Goal: Transaction & Acquisition: Purchase product/service

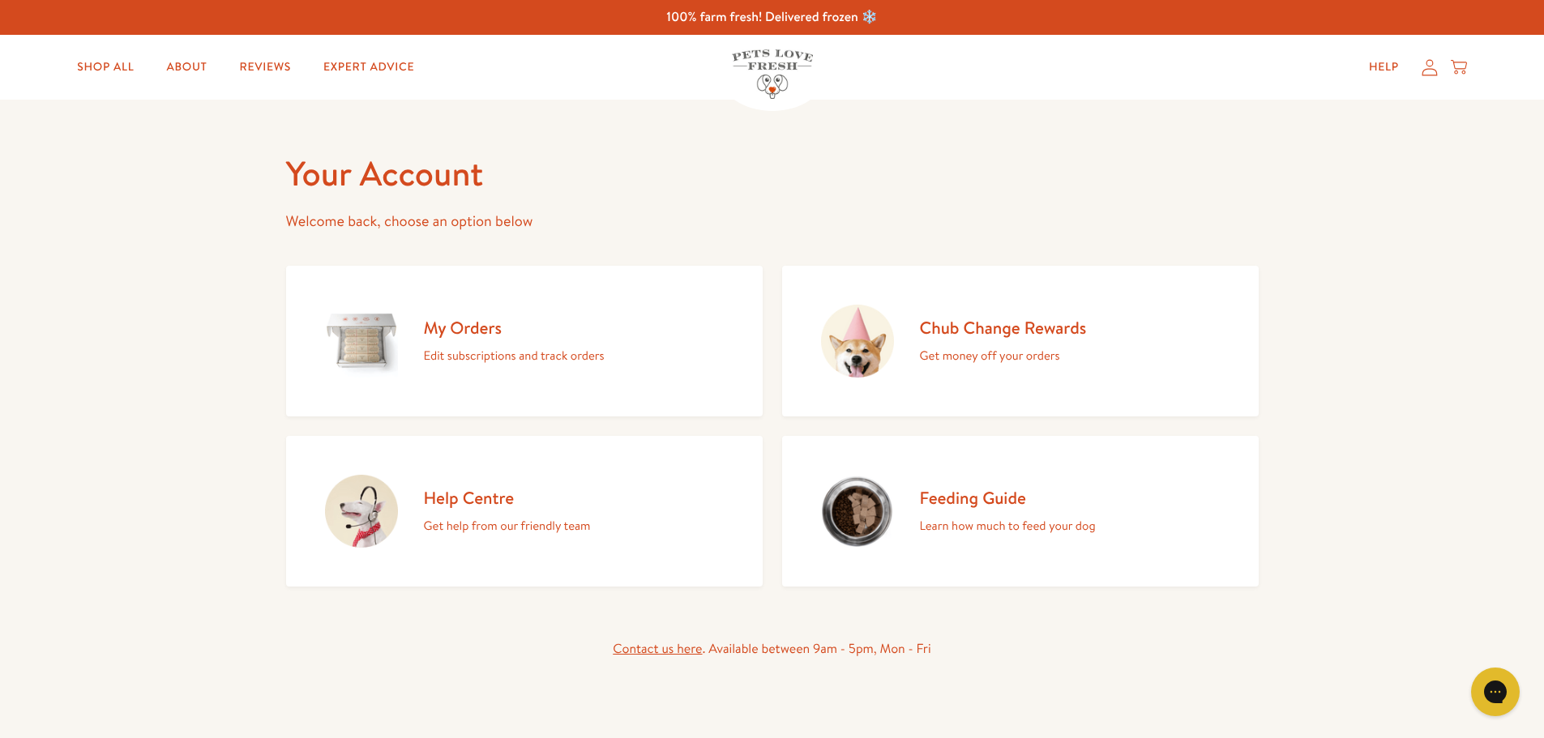
click at [1010, 326] on h2 "Chub Change Rewards" at bounding box center [1003, 328] width 167 height 22
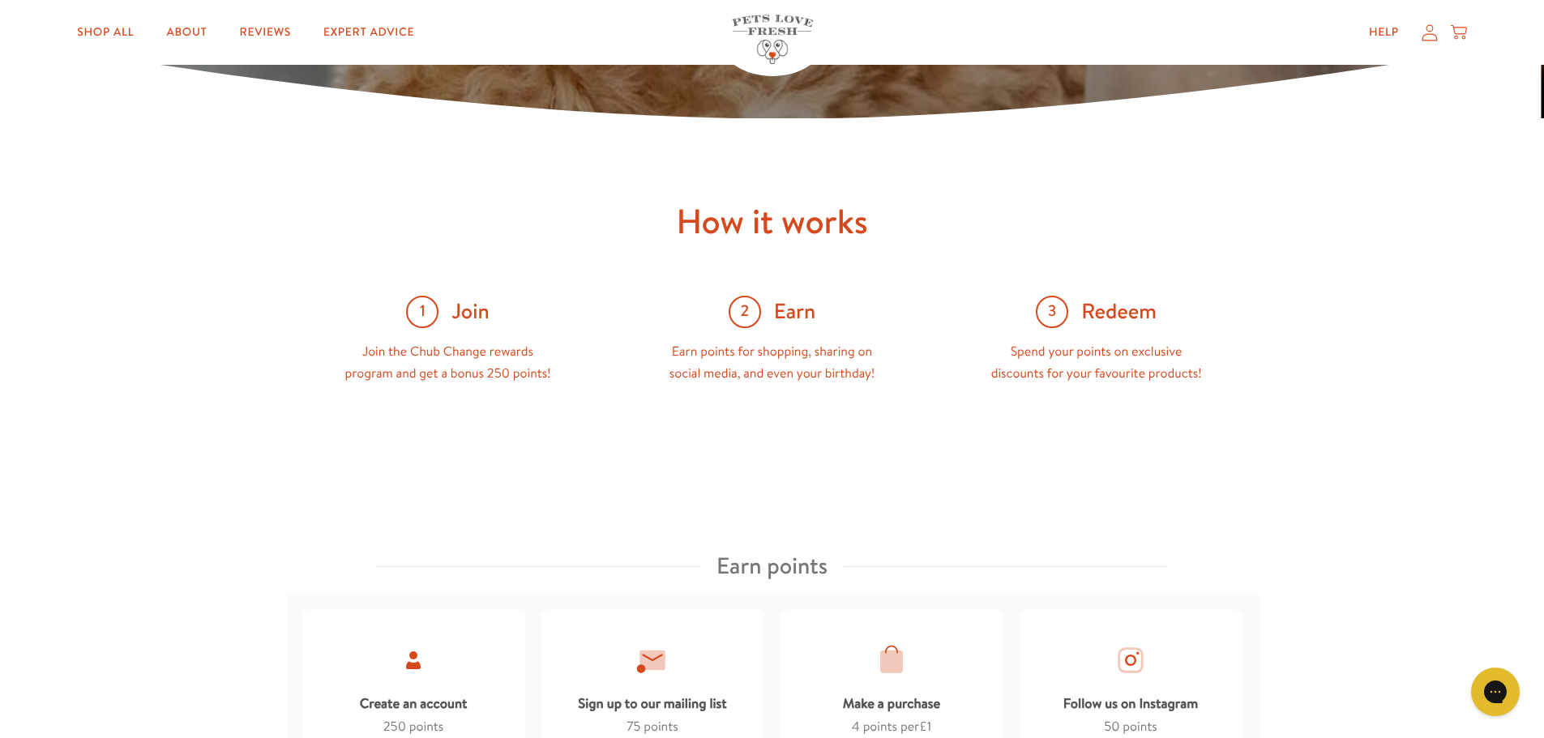
scroll to position [162, 0]
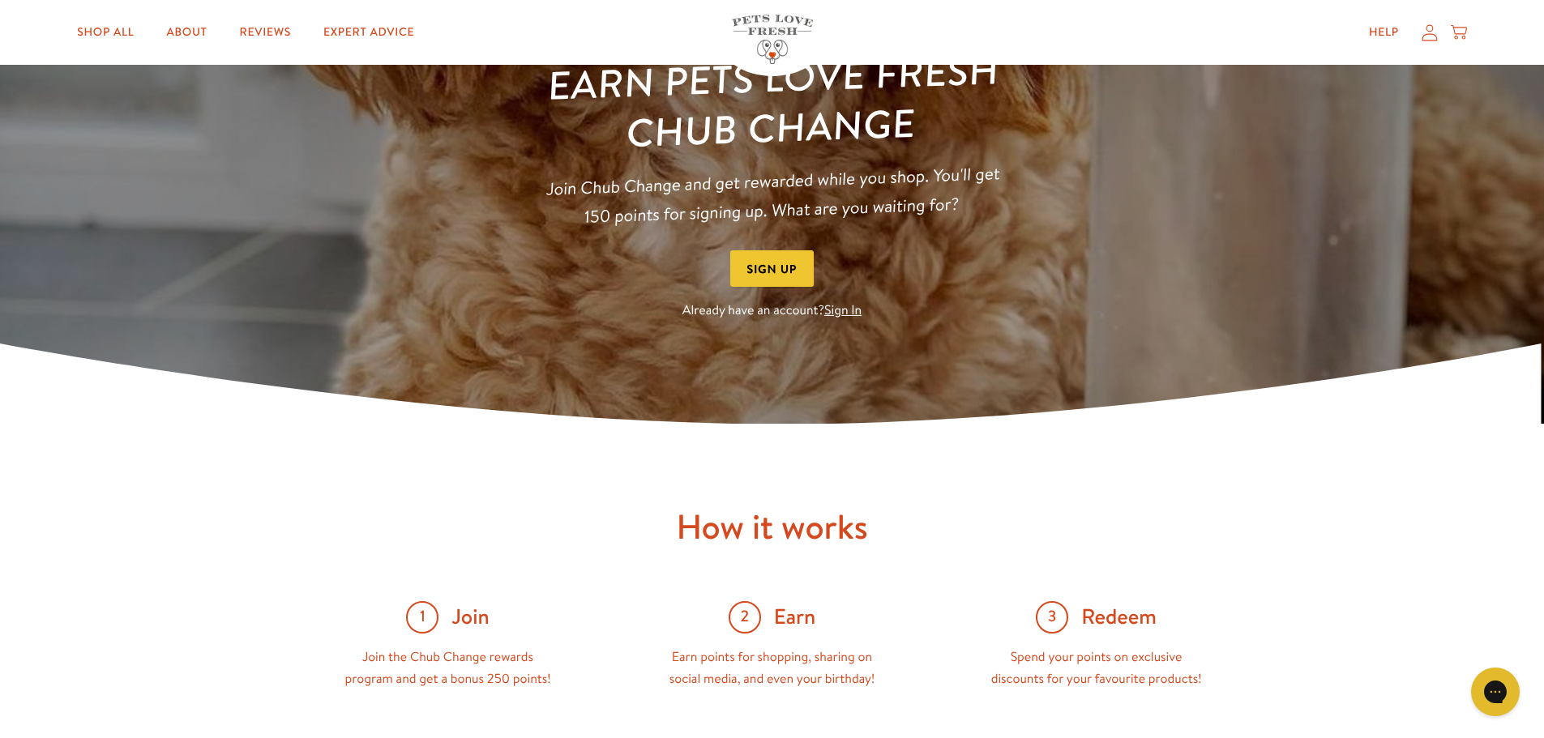
click at [841, 306] on link "Sign In" at bounding box center [842, 311] width 37 height 18
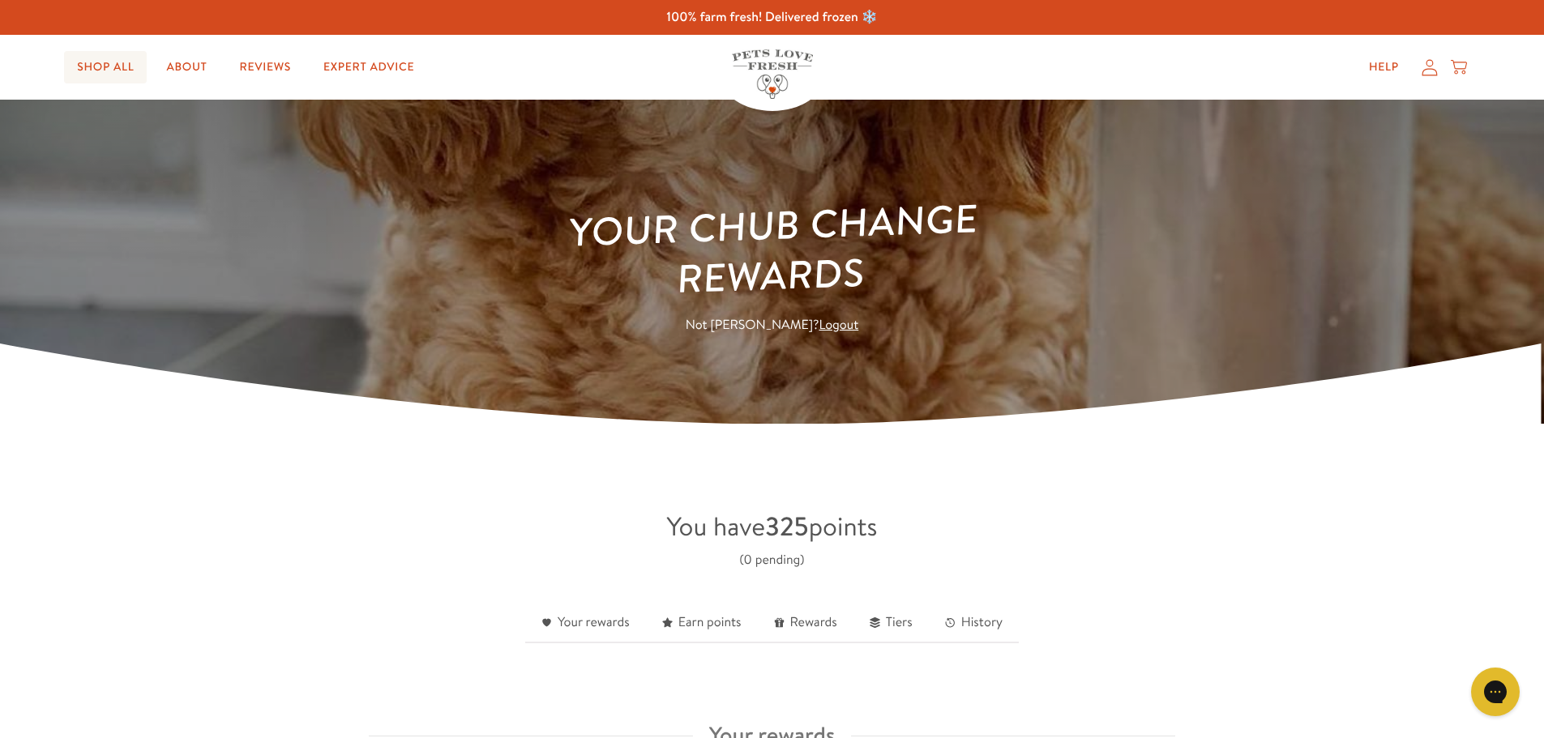
click at [128, 75] on link "Shop All" at bounding box center [105, 67] width 83 height 32
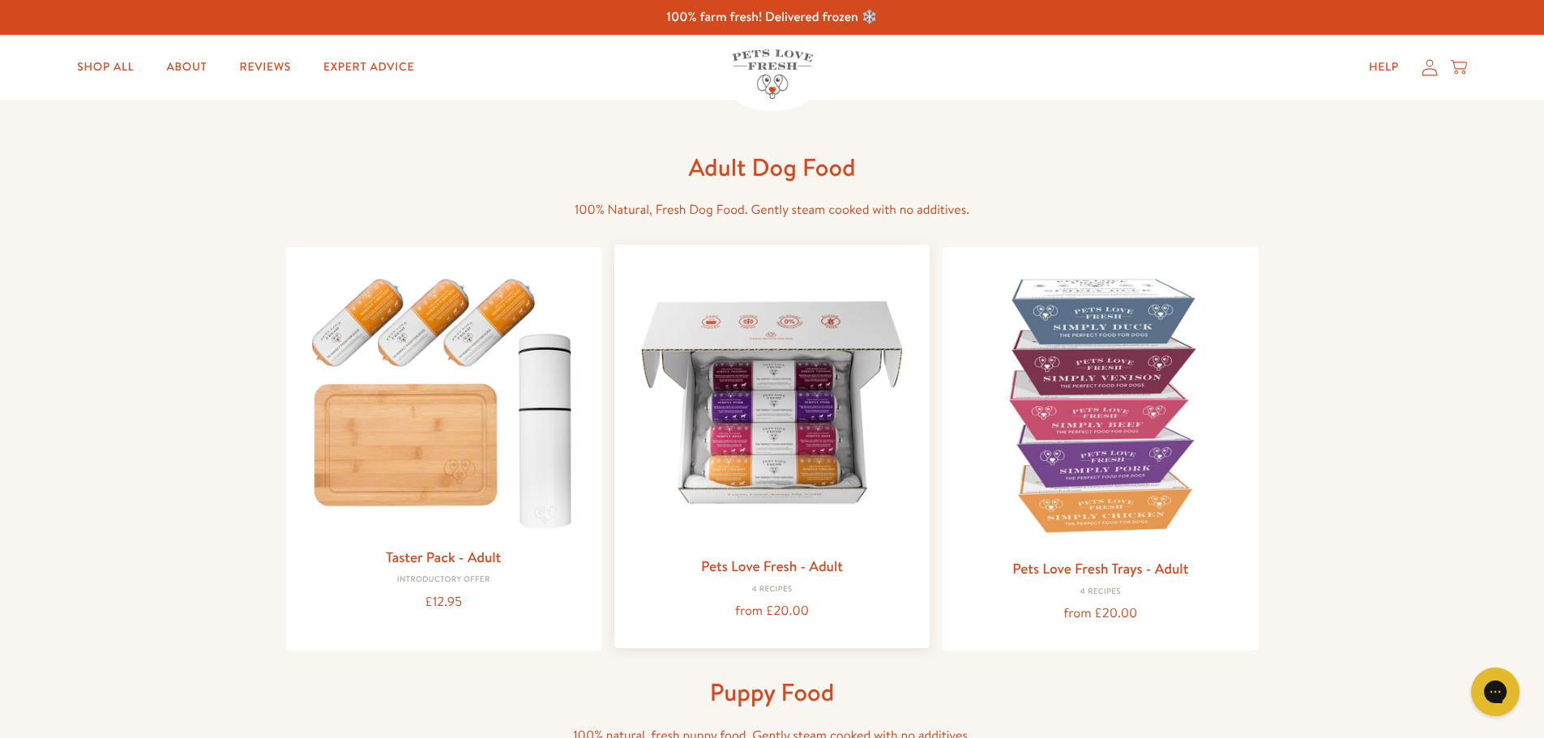
click at [853, 416] on img at bounding box center [771, 402] width 289 height 289
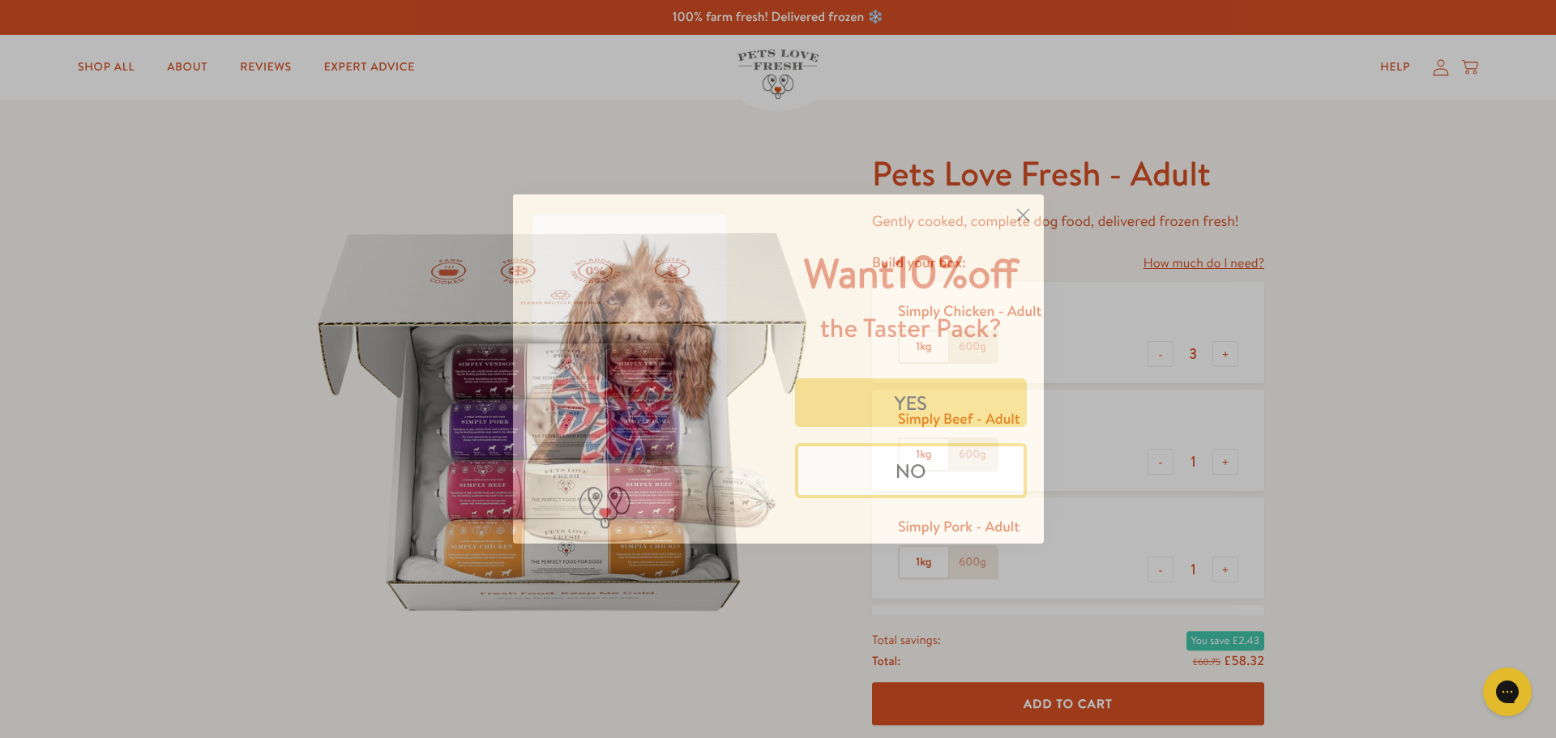
click at [949, 212] on div "Want 10% off the Taster Pack? YES NO" at bounding box center [905, 369] width 254 height 317
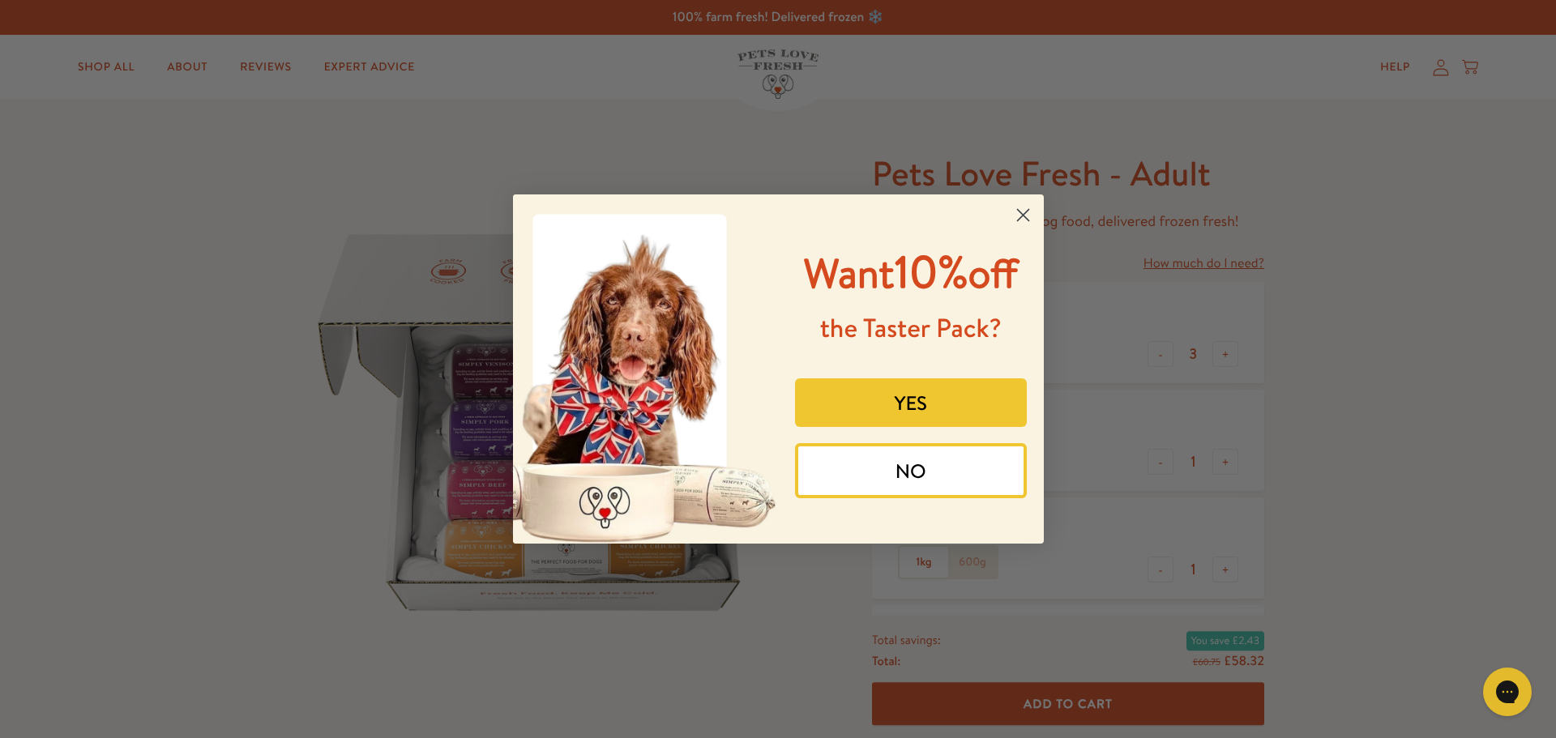
click at [828, 211] on div "Want 10% off the Taster Pack? YES NO" at bounding box center [905, 369] width 254 height 317
drag, startPoint x: 890, startPoint y: 468, endPoint x: 892, endPoint y: 456, distance: 11.6
click at [890, 465] on button "NO" at bounding box center [911, 470] width 232 height 55
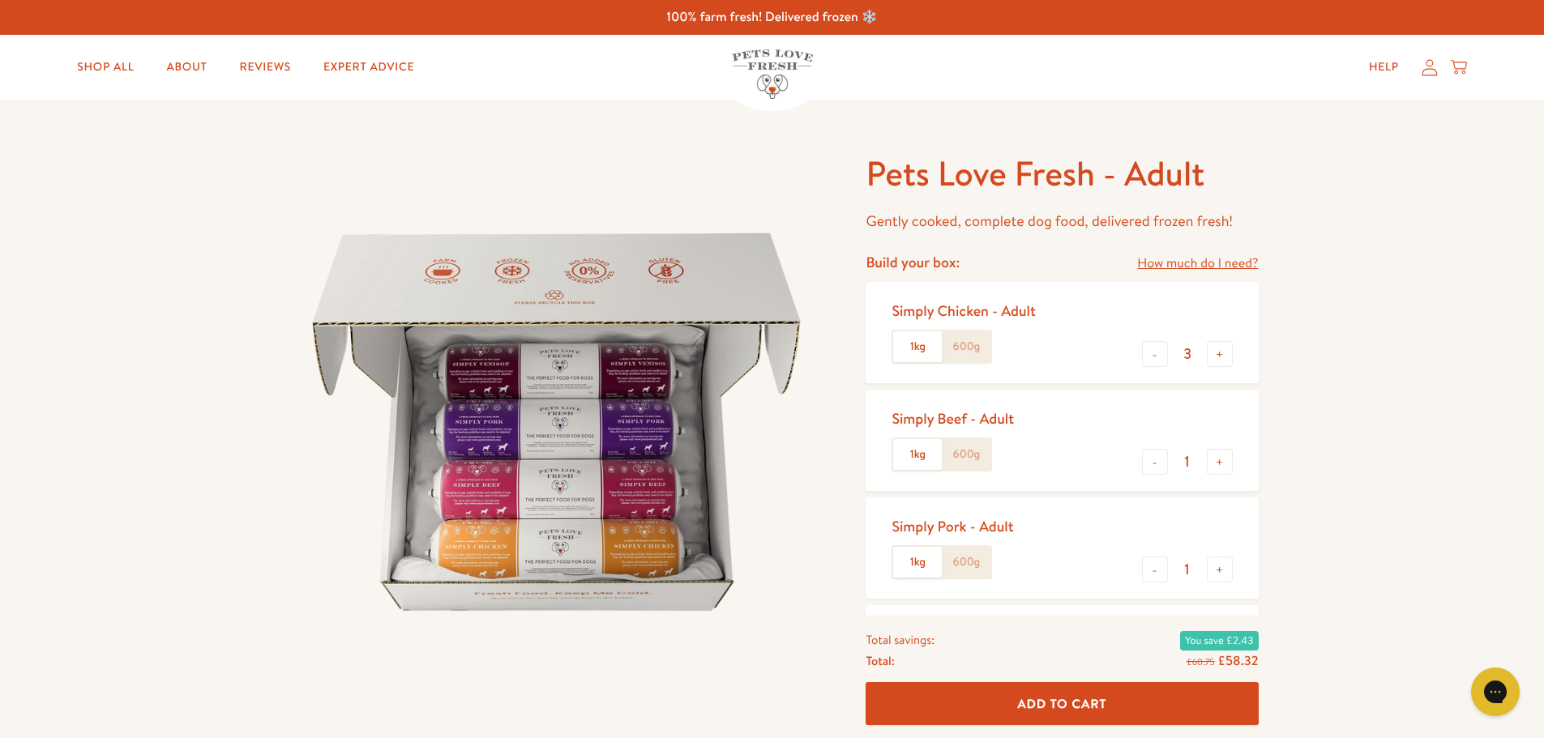
click at [492, 143] on div "Pets Love Fresh - Adult Gently cooked, complete dog food, delivered frozen fres…" at bounding box center [772, 611] width 1544 height 1023
click at [1160, 363] on button "-" at bounding box center [1155, 354] width 26 height 26
type input "1"
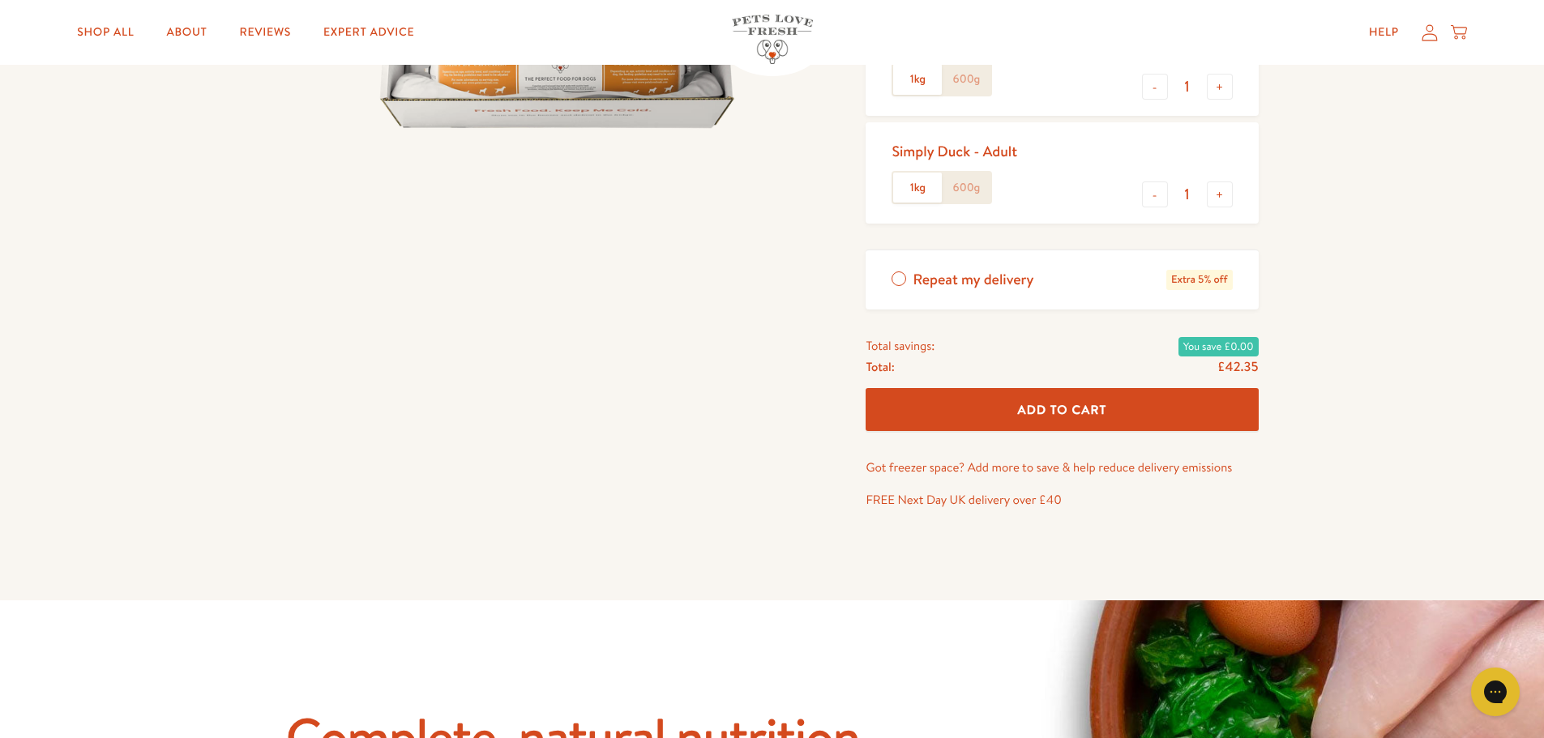
scroll to position [486, 0]
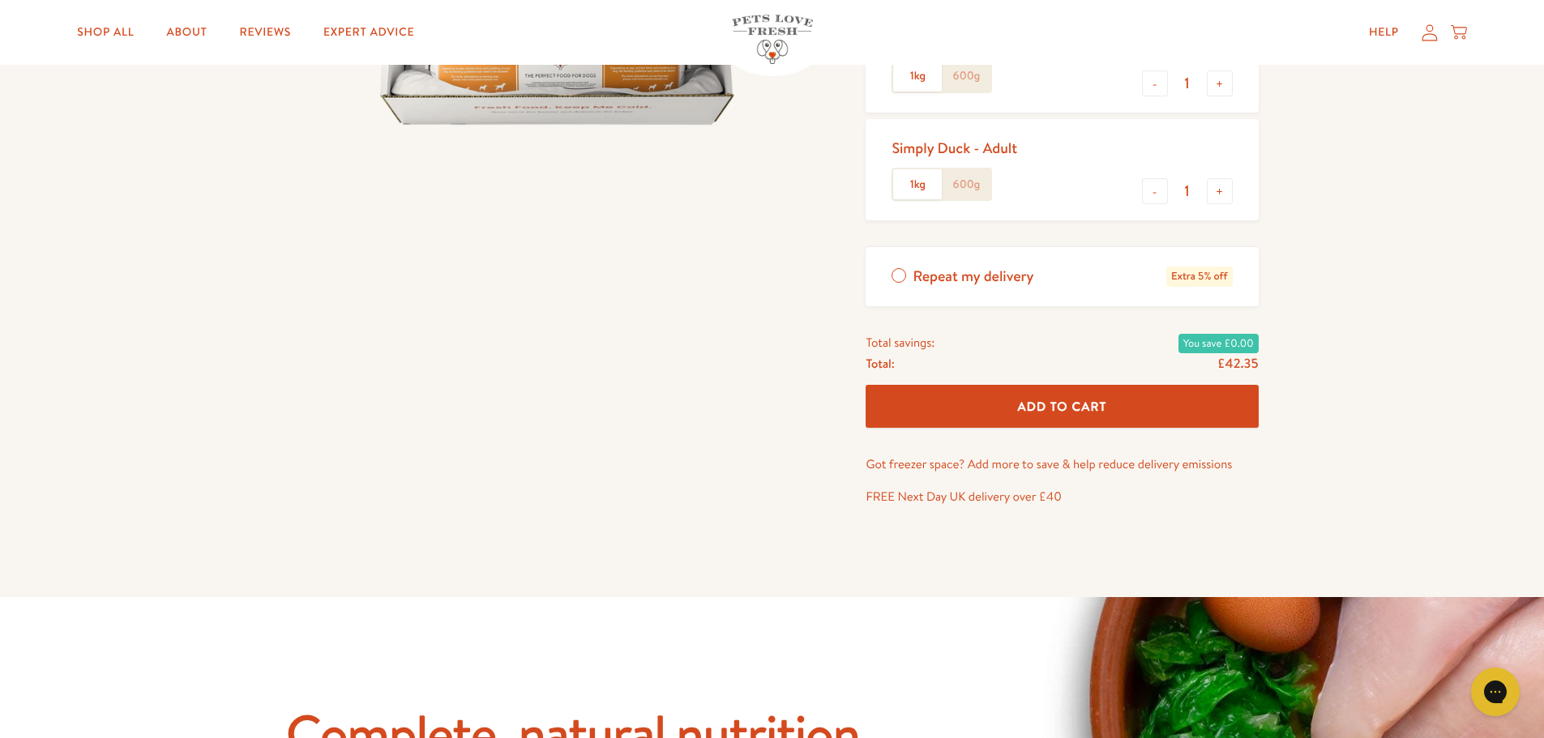
click at [1038, 396] on button "Add To Cart" at bounding box center [1062, 406] width 392 height 43
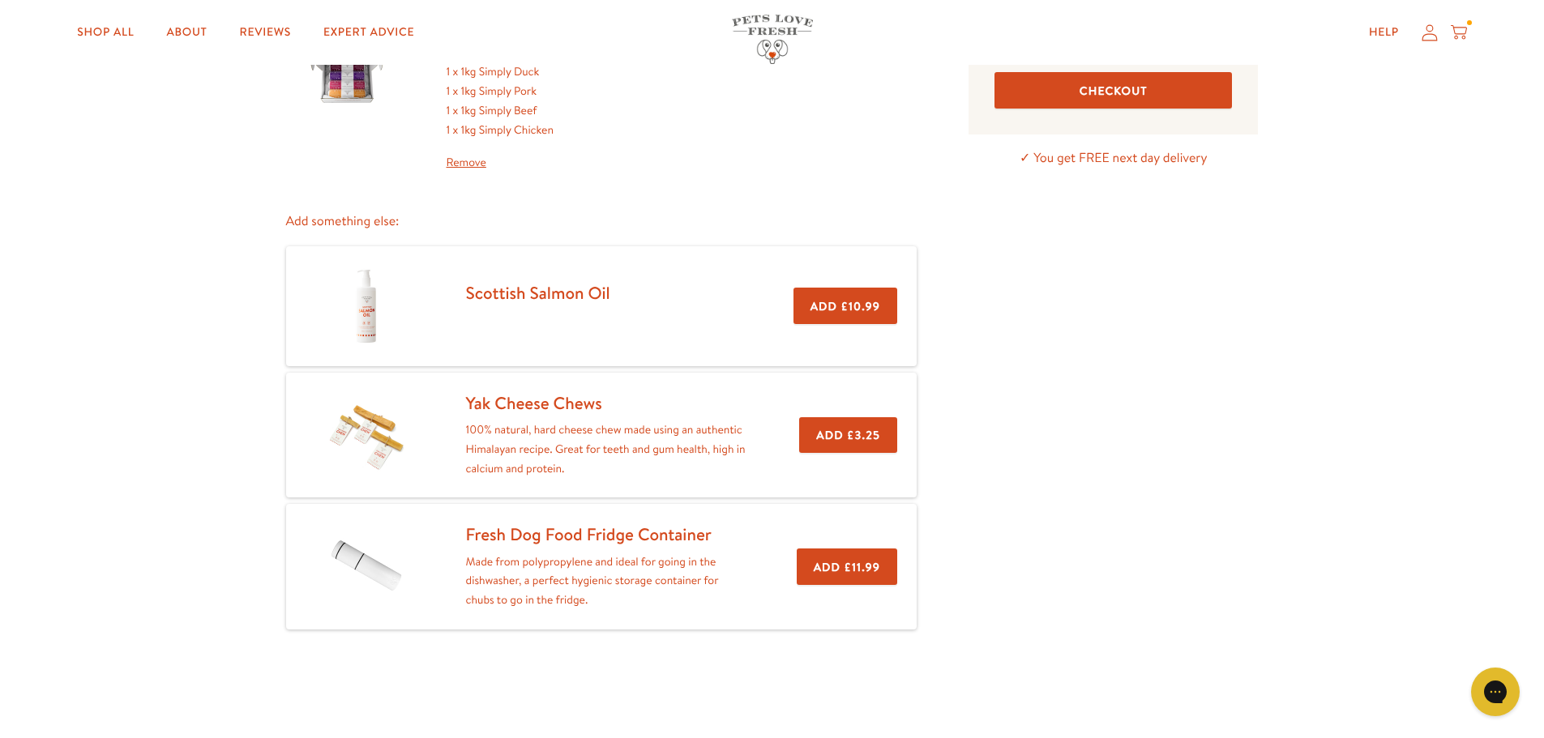
scroll to position [162, 0]
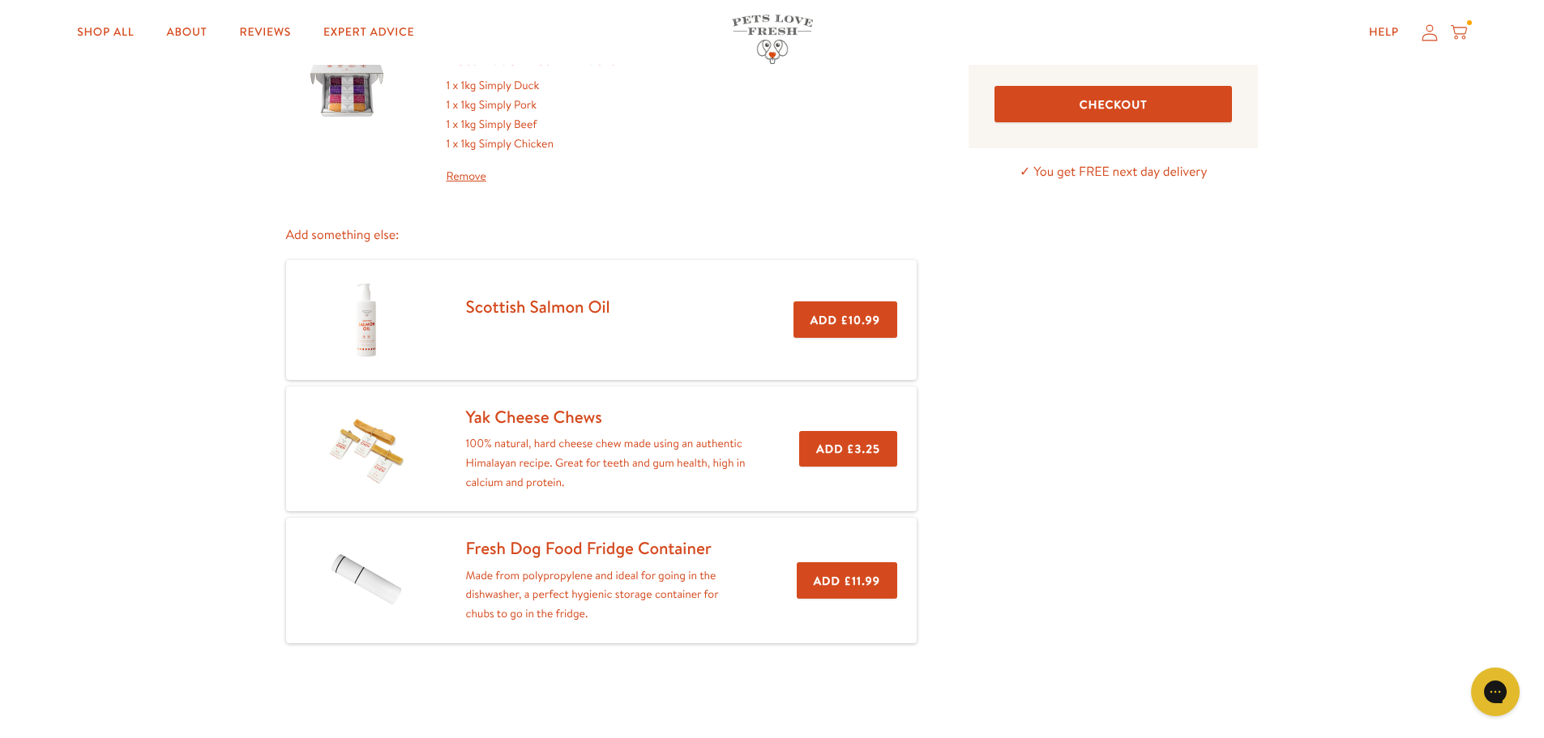
click at [238, 408] on div "Your Cart Pets Love Fresh - Adult 1 x 1kg Simply Duck 1 x 1kg Simply Pork 1 x 1…" at bounding box center [772, 333] width 1544 height 790
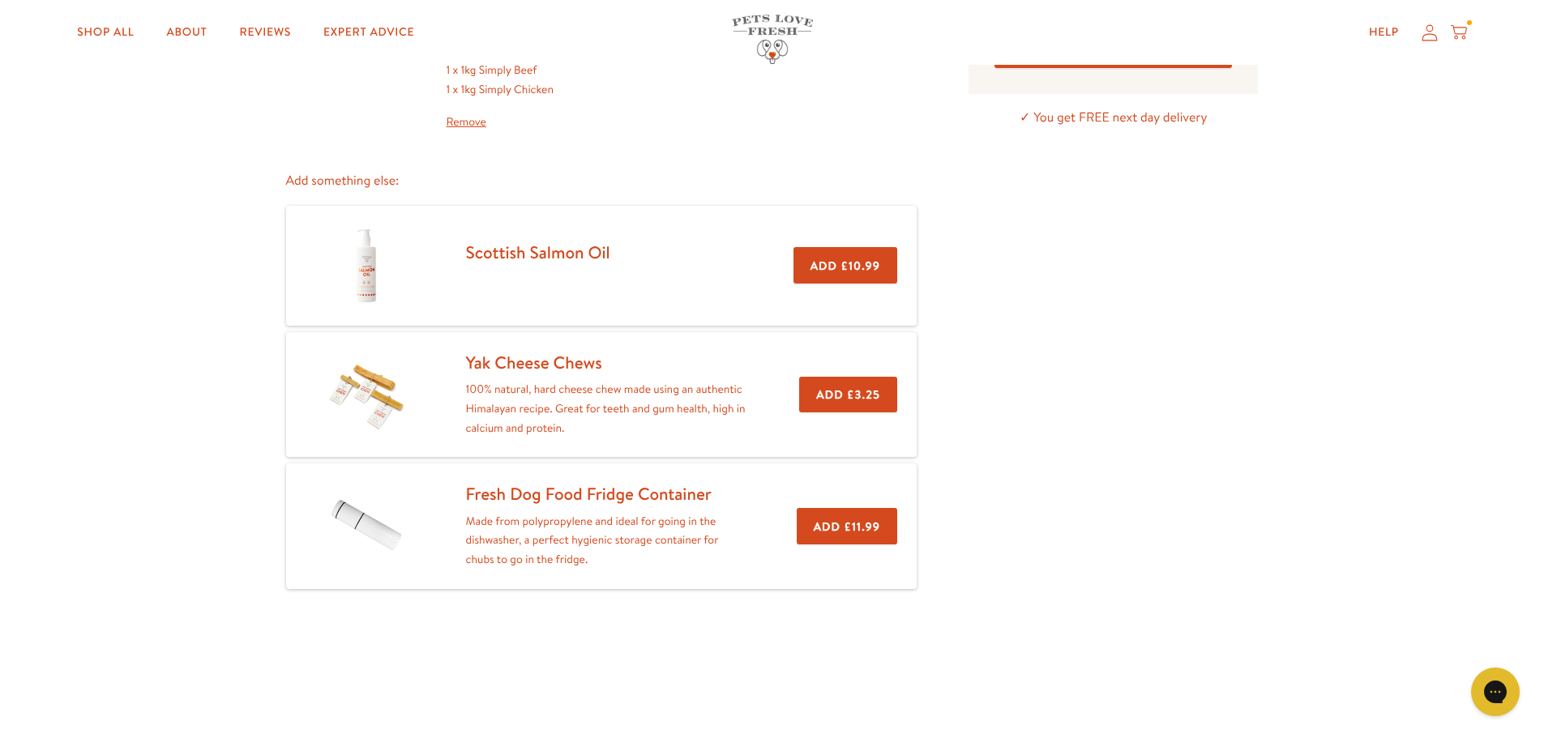
scroll to position [135, 0]
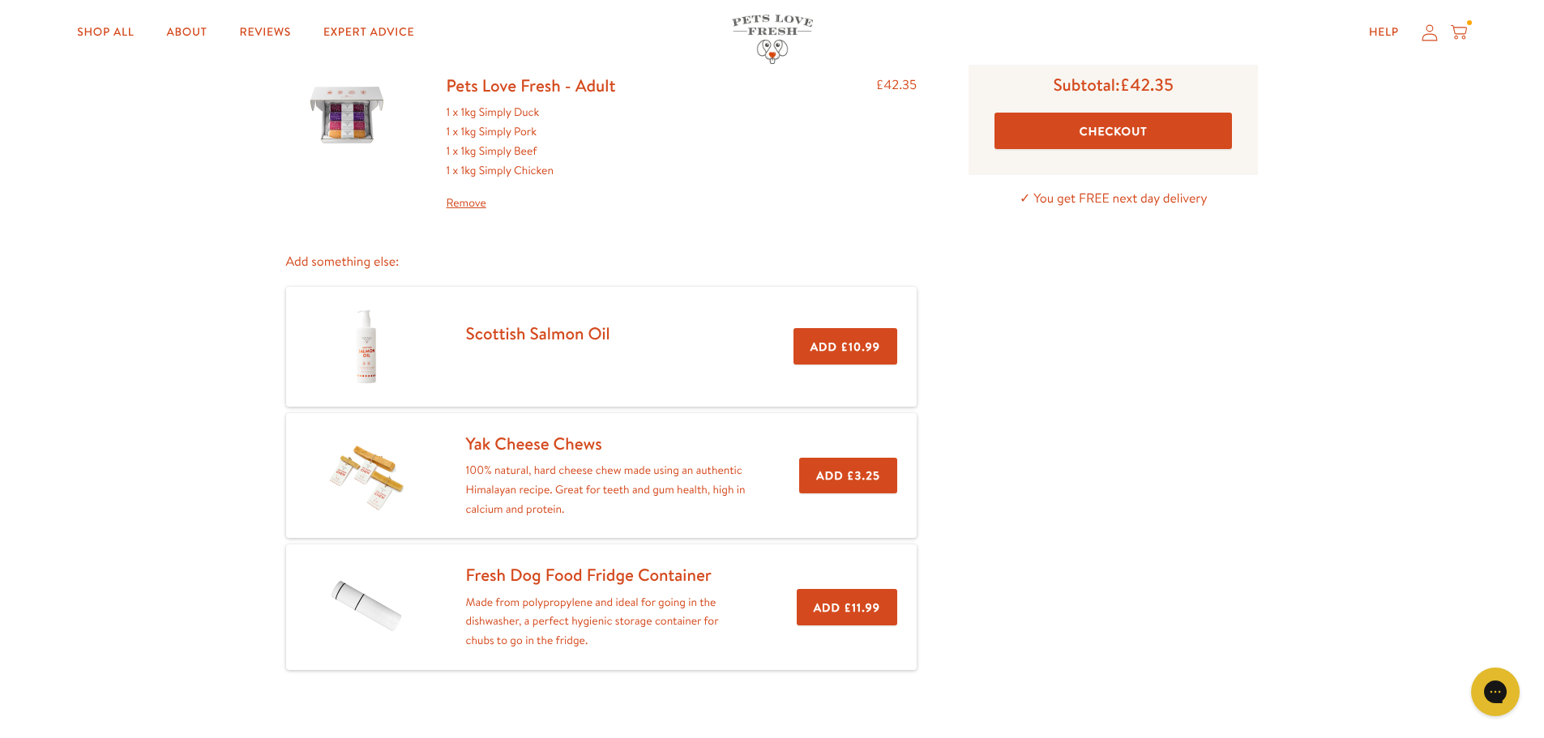
click at [1088, 138] on button "Checkout" at bounding box center [1113, 131] width 237 height 36
click at [1112, 124] on button "Checkout" at bounding box center [1113, 131] width 237 height 36
